Goal: Complete application form

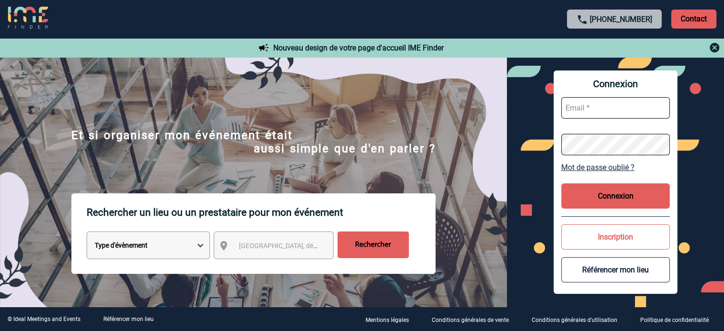
type input "[EMAIL_ADDRESS][DOMAIN_NAME]"
click at [590, 187] on button "Connexion" at bounding box center [615, 195] width 109 height 25
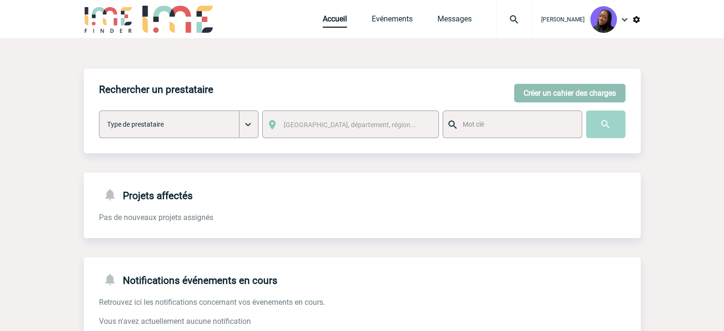
click at [556, 91] on button "Créer un cahier des charges" at bounding box center [569, 93] width 111 height 19
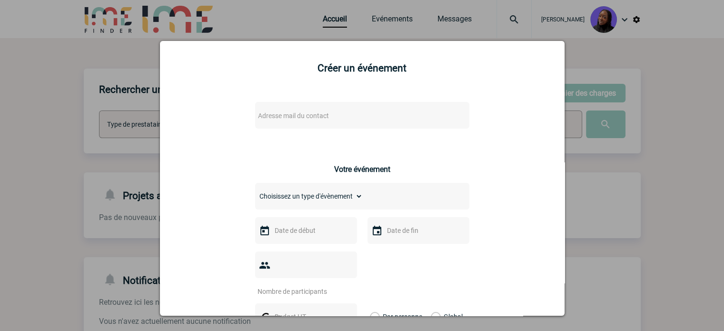
click at [288, 113] on span "Adresse mail du contact" at bounding box center [293, 116] width 71 height 8
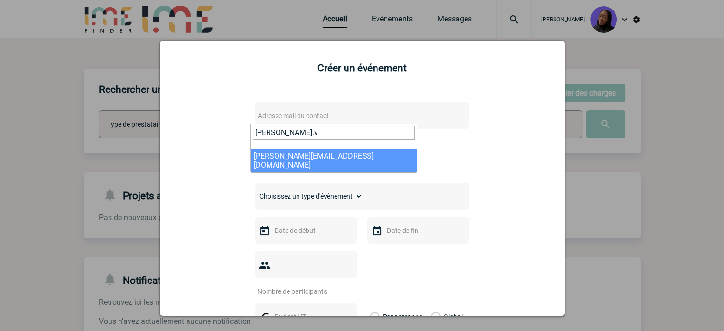
type input "pauline.v"
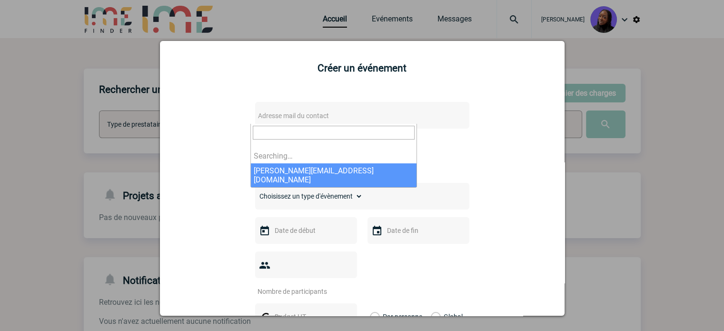
click at [303, 119] on span "Adresse mail du contact" at bounding box center [293, 116] width 71 height 8
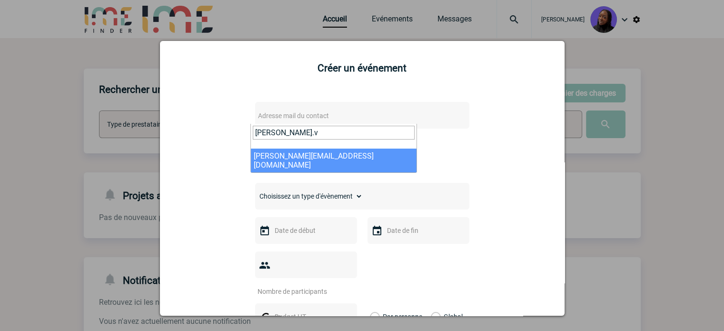
type input "pauline.v"
select select "130377"
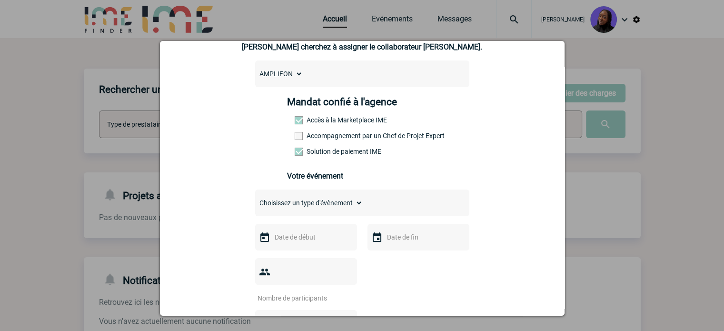
click at [325, 137] on label "Accompagnement par un Chef de Projet Expert" at bounding box center [316, 136] width 42 height 8
click at [0, 0] on input "Accompagnement par un Chef de Projet Expert" at bounding box center [0, 0] width 0 height 0
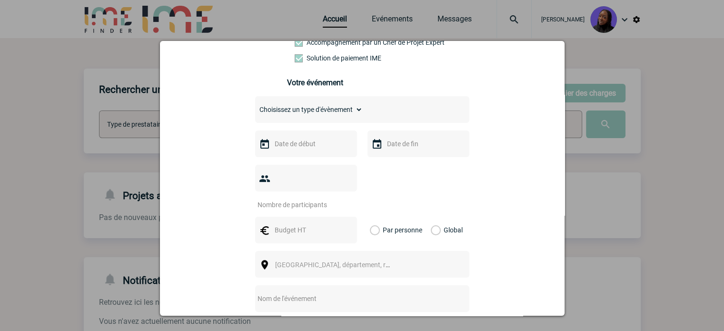
scroll to position [190, 0]
click at [313, 109] on select "Choisissez un type d'évènement Séminaire avec nuitée Séminaire sans nuitée Repa…" at bounding box center [309, 107] width 108 height 13
select select "3"
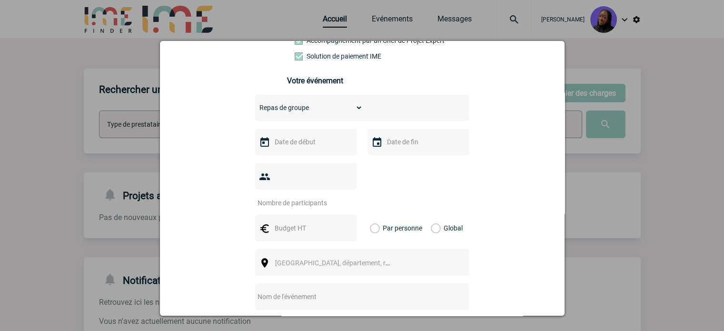
click at [255, 104] on select "Choisissez un type d'évènement Séminaire avec nuitée Séminaire sans nuitée Repa…" at bounding box center [309, 107] width 108 height 13
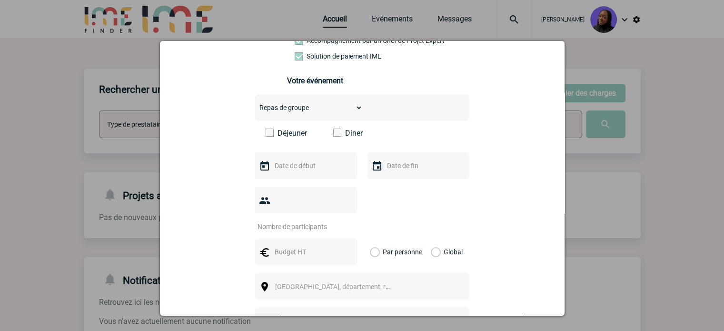
click at [340, 136] on label "Diner" at bounding box center [360, 133] width 55 height 9
click at [0, 0] on input "Diner" at bounding box center [0, 0] width 0 height 0
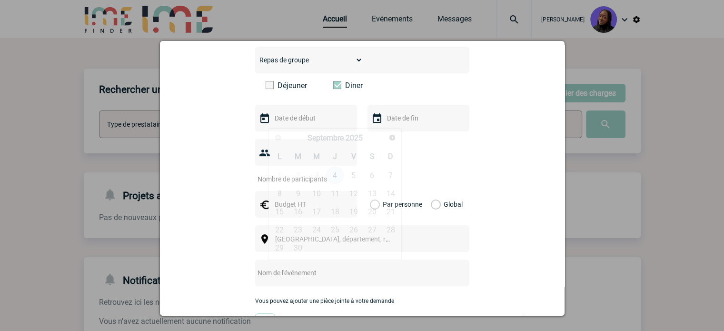
click at [299, 124] on input "text" at bounding box center [305, 118] width 66 height 12
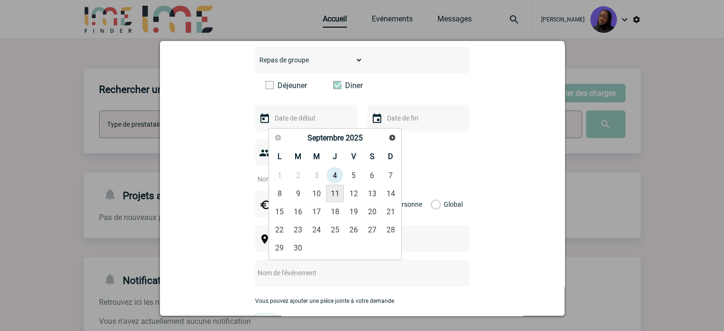
click at [337, 197] on link "11" at bounding box center [335, 193] width 18 height 17
type input "11-09-2025"
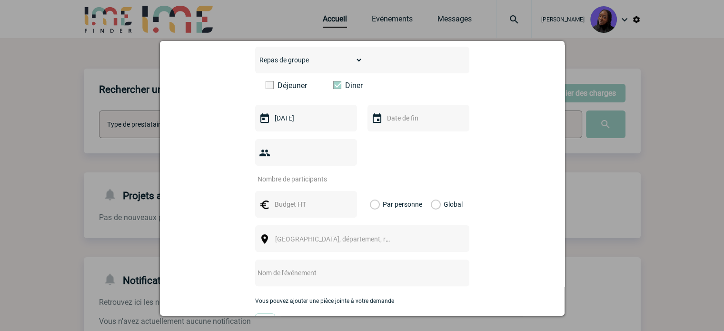
click at [415, 120] on input "text" at bounding box center [418, 118] width 66 height 12
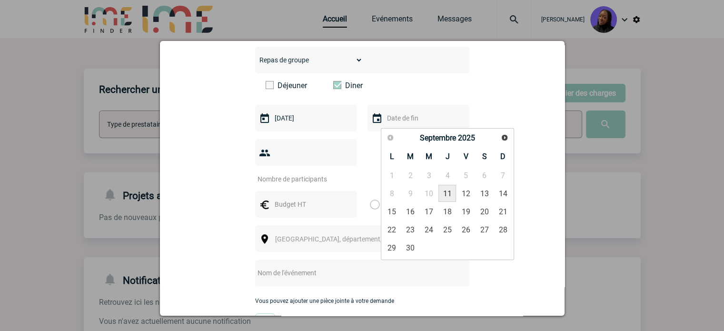
drag, startPoint x: 445, startPoint y: 196, endPoint x: 372, endPoint y: 179, distance: 75.1
click at [445, 195] on link "11" at bounding box center [447, 193] width 18 height 17
type input "11-09-2025"
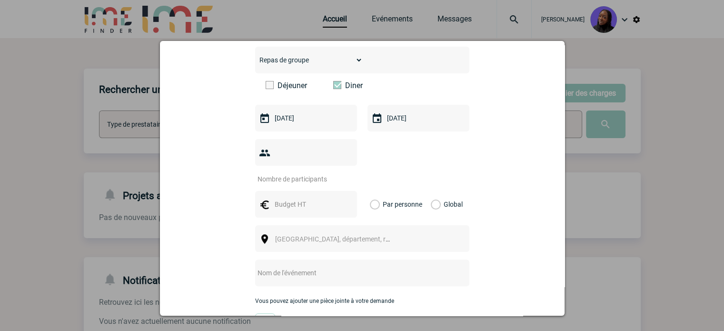
click at [324, 173] on input "number" at bounding box center [299, 179] width 89 height 12
type input "15"
click at [297, 198] on input "text" at bounding box center [305, 204] width 66 height 12
click at [304, 198] on input "text" at bounding box center [305, 204] width 66 height 12
type input "750"
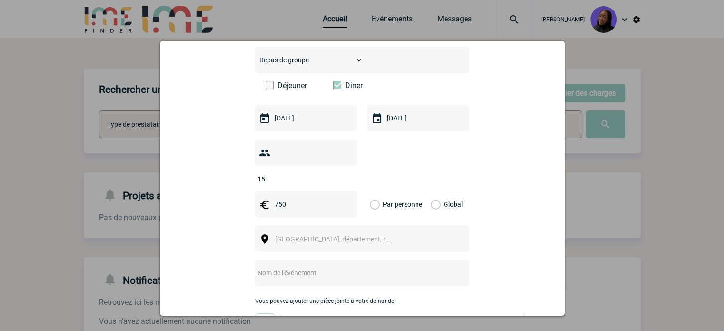
drag, startPoint x: 432, startPoint y: 190, endPoint x: 426, endPoint y: 193, distance: 6.4
click at [432, 191] on label "Global" at bounding box center [434, 204] width 6 height 27
click at [0, 0] on input "Global" at bounding box center [0, 0] width 0 height 0
click at [365, 232] on span "[GEOGRAPHIC_DATA], département, région..." at bounding box center [336, 238] width 131 height 13
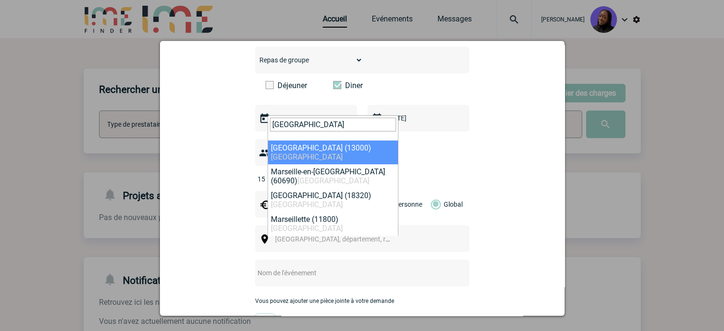
type input "Marseille"
select select "7321"
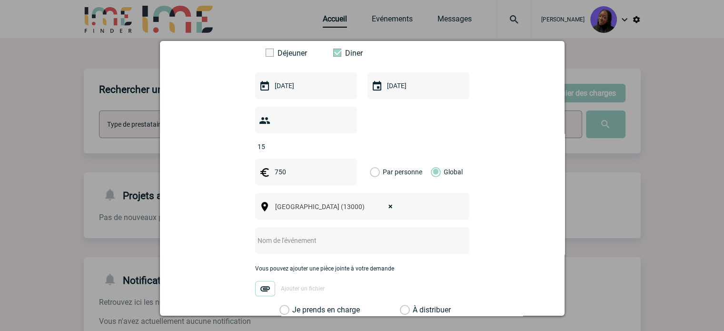
scroll to position [286, 0]
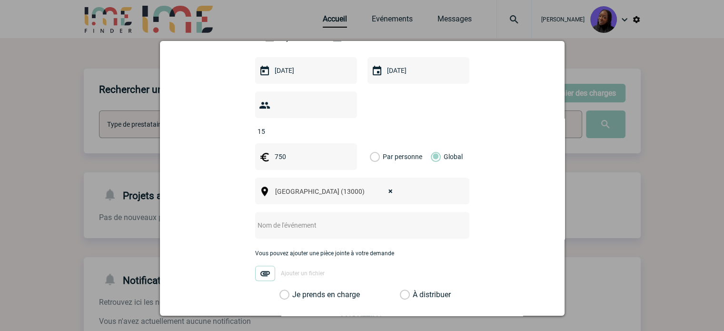
click at [311, 219] on input "text" at bounding box center [349, 225] width 189 height 12
paste input "Le Palais 1860"
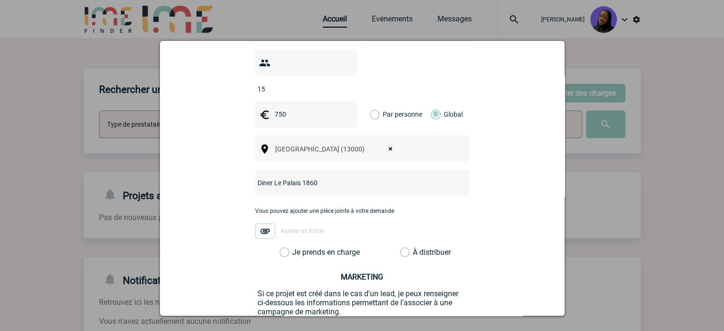
scroll to position [381, 0]
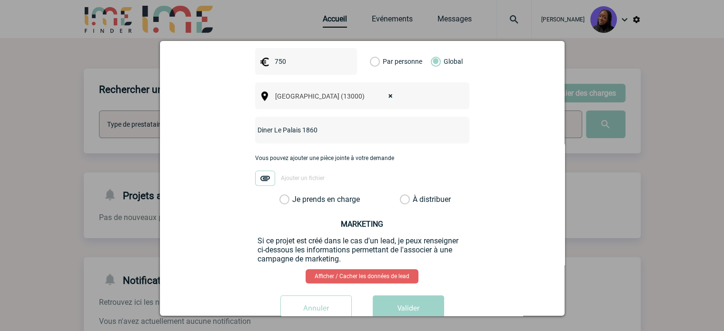
type input "Diner Le Palais 1860"
drag, startPoint x: 281, startPoint y: 182, endPoint x: 286, endPoint y: 193, distance: 11.9
click at [281, 195] on label "Je prends en charge" at bounding box center [287, 200] width 16 height 10
click at [0, 0] on input "Je prends en charge" at bounding box center [0, 0] width 0 height 0
click at [414, 295] on button "Valider" at bounding box center [408, 308] width 71 height 27
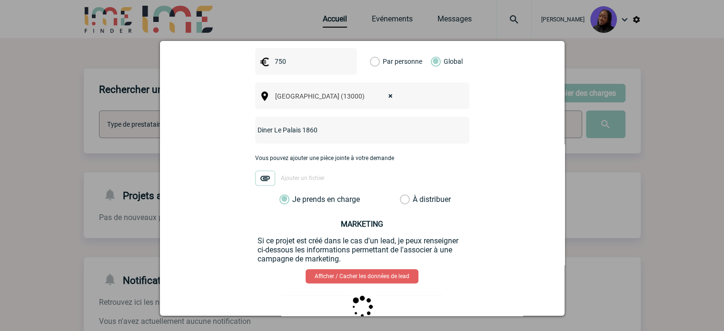
scroll to position [0, 0]
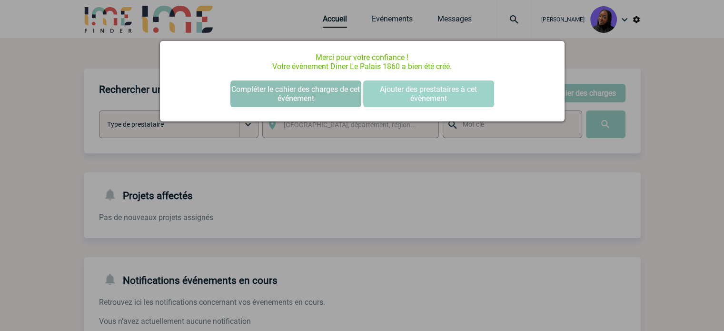
click at [269, 92] on button "Compléter le cahier des charges de cet événement" at bounding box center [295, 93] width 131 height 27
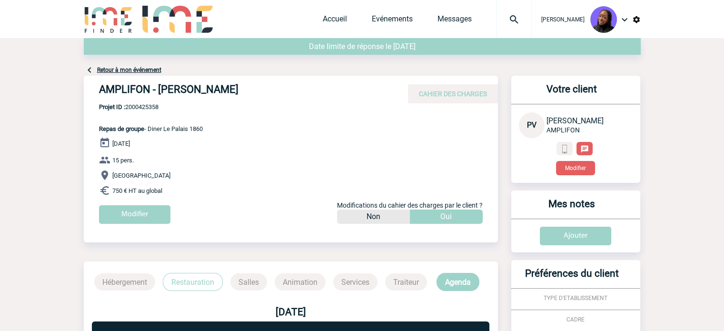
click at [189, 91] on h4 "AMPLIFON - [PERSON_NAME]" at bounding box center [242, 91] width 286 height 16
click at [189, 91] on h4 "AMPLIFON - Pauline VALET" at bounding box center [242, 91] width 286 height 16
copy div "AMPLIFON - Pauline VALET"
click at [55, 184] on body "Tabaski THIAM Accueil Evénements 0" at bounding box center [362, 283] width 724 height 566
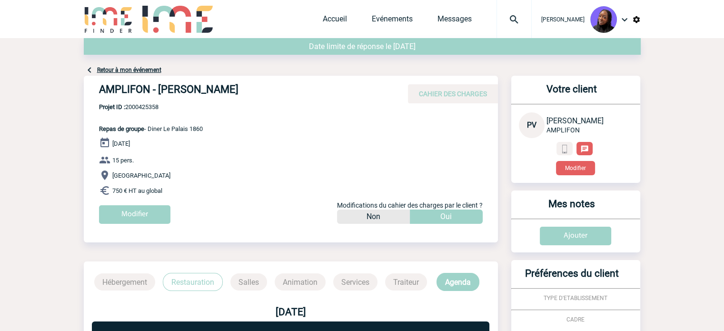
click at [145, 107] on span "Projet ID : 2000425358" at bounding box center [151, 106] width 104 height 7
copy span "2000425358"
click at [158, 154] on div "11 Septembre 2025 15 pers. Marseille 750 € HT au global Modifier Modifications …" at bounding box center [298, 184] width 399 height 94
drag, startPoint x: 154, startPoint y: 186, endPoint x: 97, endPoint y: 129, distance: 80.4
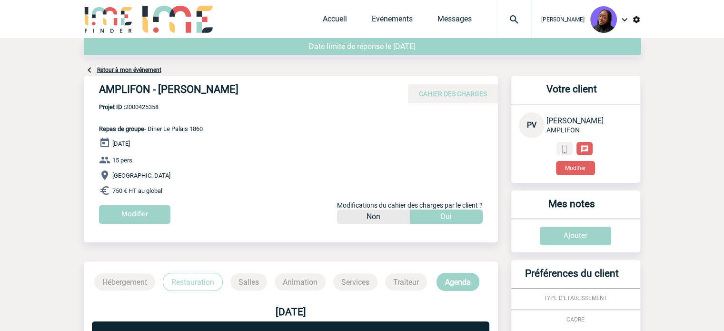
click at [97, 129] on div "AMPLIFON - Pauline VALET CAHIER DES CHARGES AMPLIFON - Pauline VALET - Repas de…" at bounding box center [291, 153] width 414 height 155
copy div "Repas de groupe - Diner Le Palais 1860 11 Septembre 2025 15 pers. Marseille 750…"
